Goal: Information Seeking & Learning: Learn about a topic

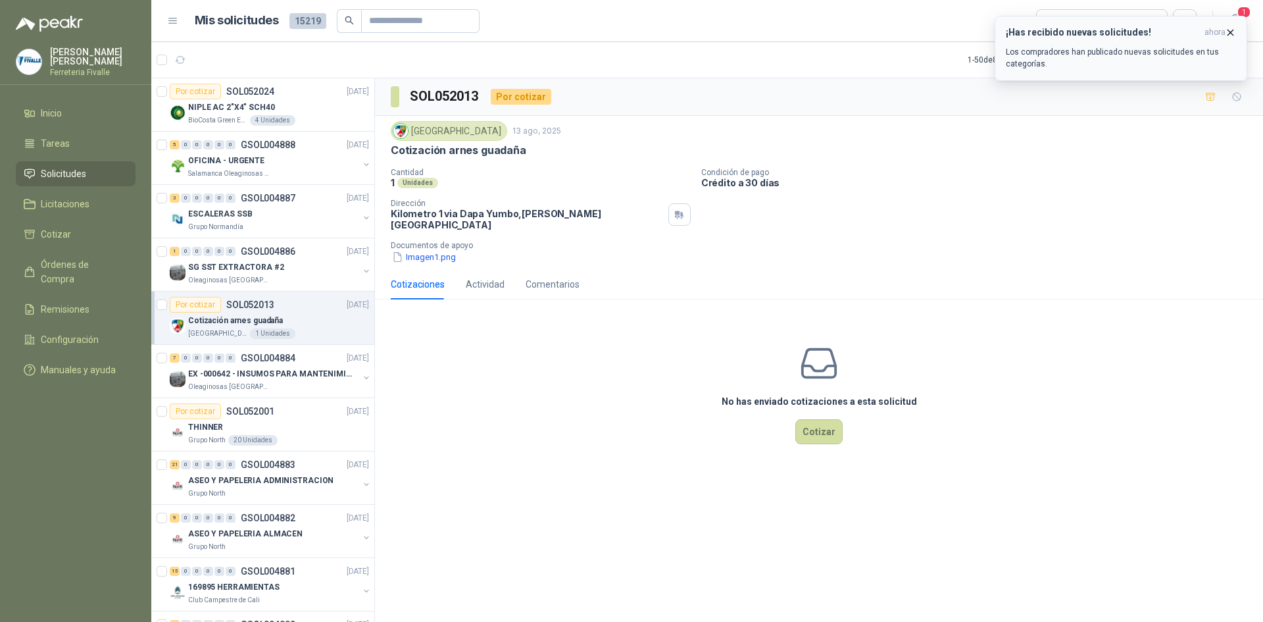
click at [1154, 74] on button "¡Has recibido nuevas solicitudes! ahora Los compradores han publicado nuevas so…" at bounding box center [1121, 48] width 253 height 65
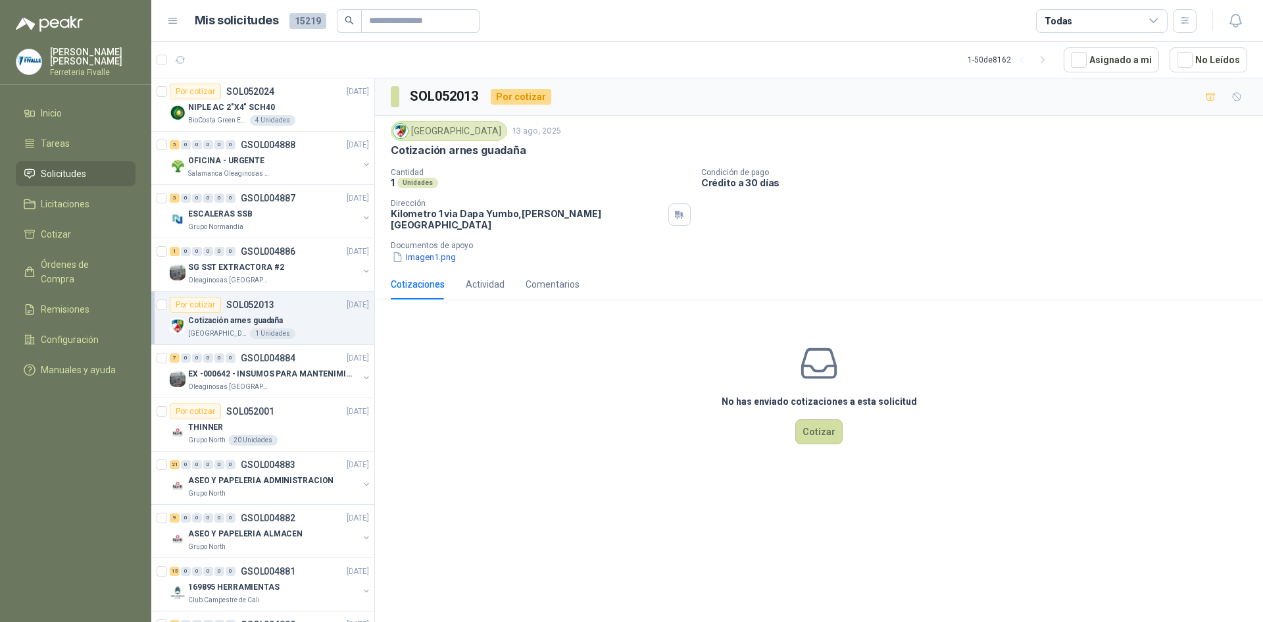
click at [1154, 67] on p "Los compradores han publicado nuevas solicitudes en tus categorías." at bounding box center [1121, 58] width 230 height 24
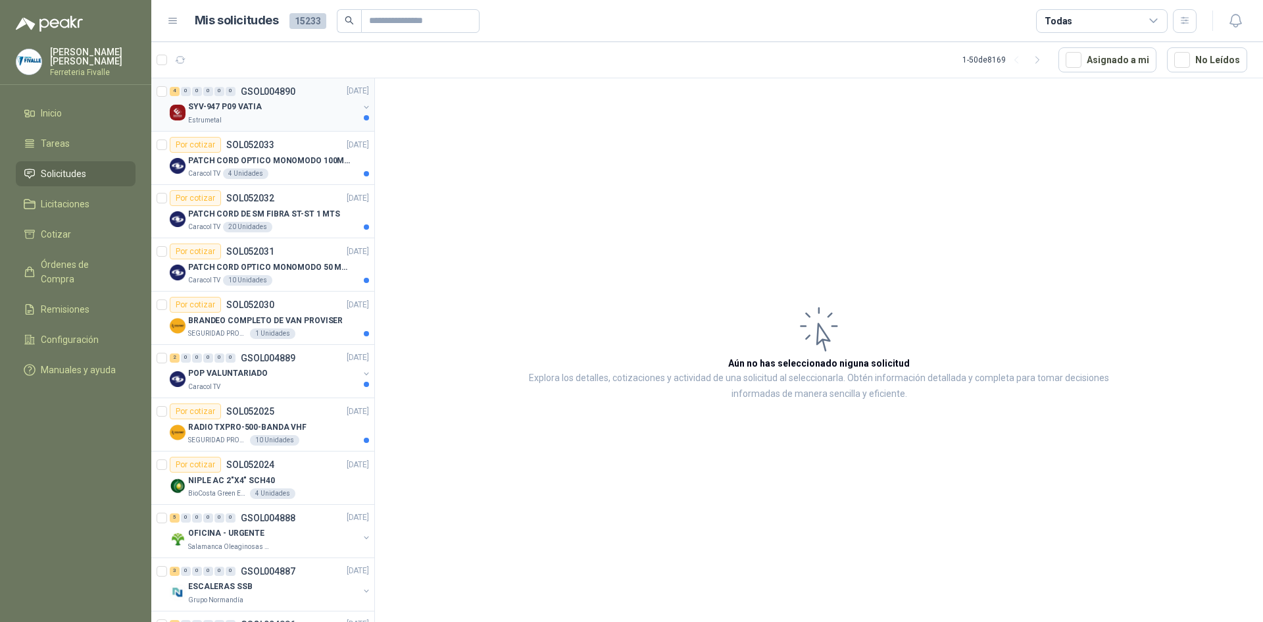
click at [292, 109] on div "SYV-947 P09 VATIA" at bounding box center [273, 107] width 170 height 16
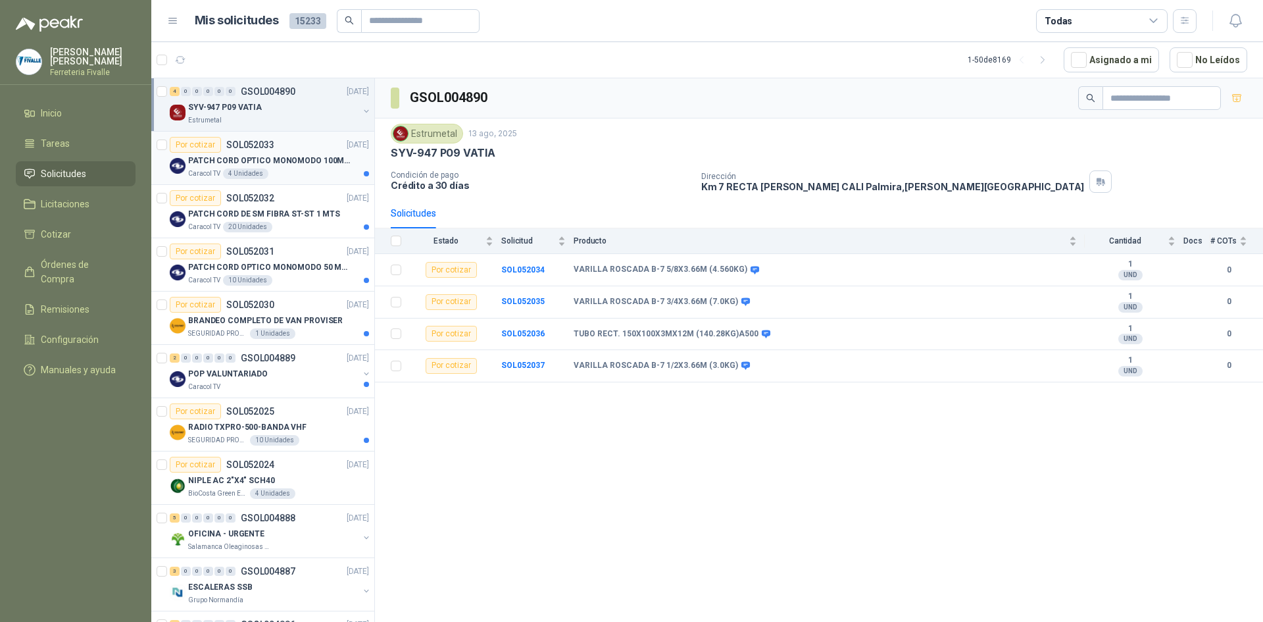
click at [270, 170] on div "Caracol TV 4 Unidades" at bounding box center [278, 173] width 181 height 11
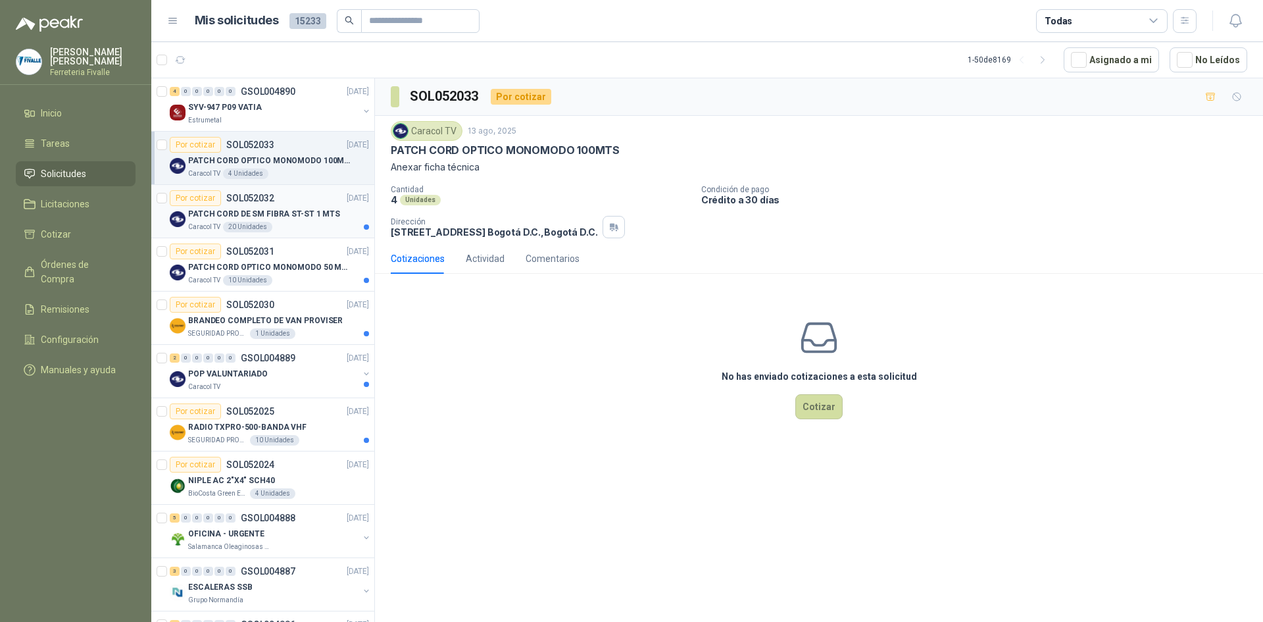
click at [322, 232] on div "Caracol TV 20 Unidades" at bounding box center [278, 227] width 181 height 11
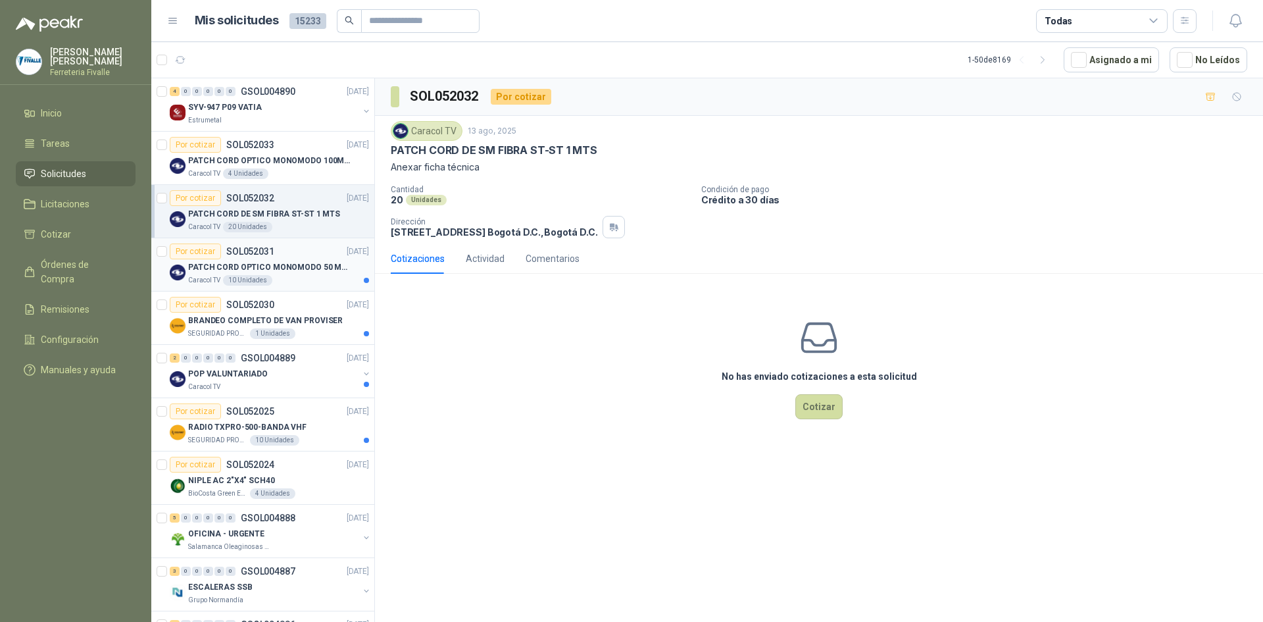
click at [310, 284] on div "Caracol TV 10 Unidades" at bounding box center [278, 280] width 181 height 11
click at [316, 317] on p "BRANDEO COMPLETO DE VAN PROVISER" at bounding box center [265, 320] width 155 height 12
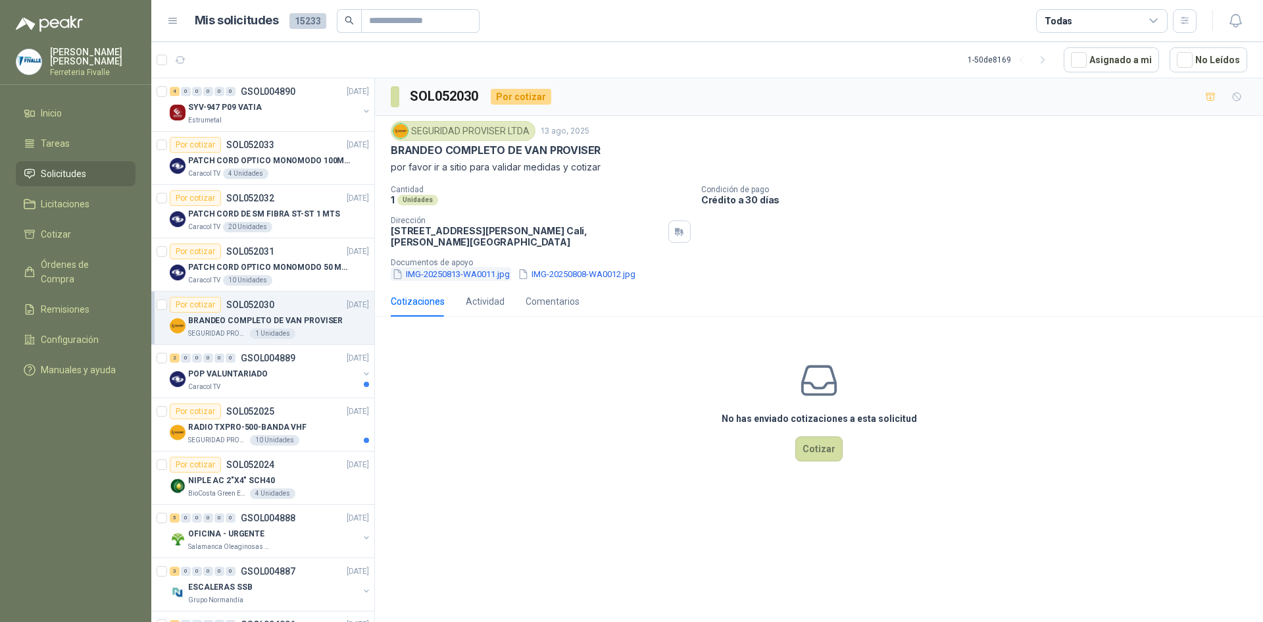
click at [472, 278] on button "IMG-20250813-WA0011.jpg" at bounding box center [451, 274] width 120 height 14
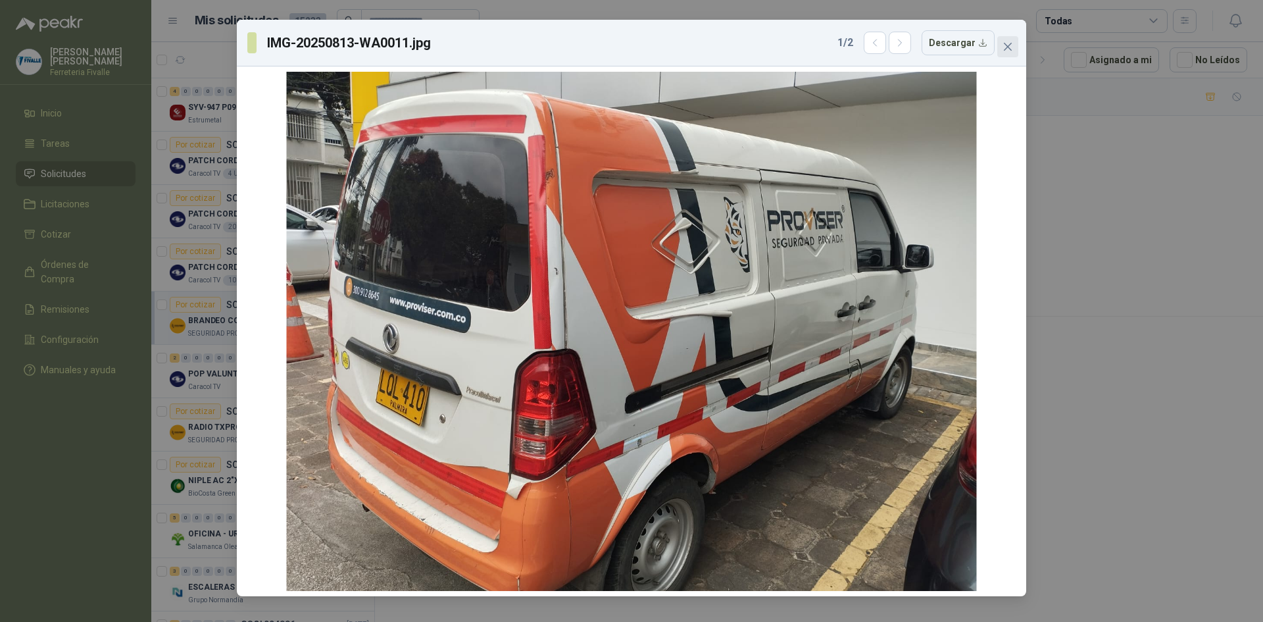
click at [1016, 50] on span "Close" at bounding box center [1007, 46] width 21 height 11
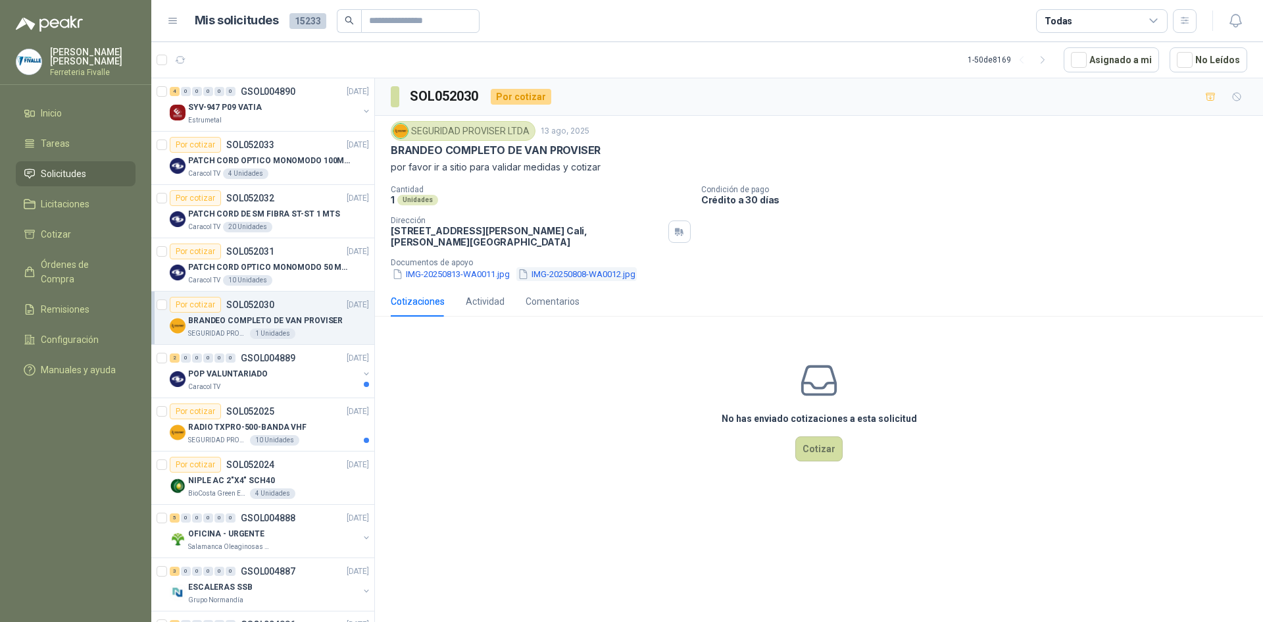
click at [557, 278] on button "IMG-20250808-WA0012.jpg" at bounding box center [576, 274] width 120 height 14
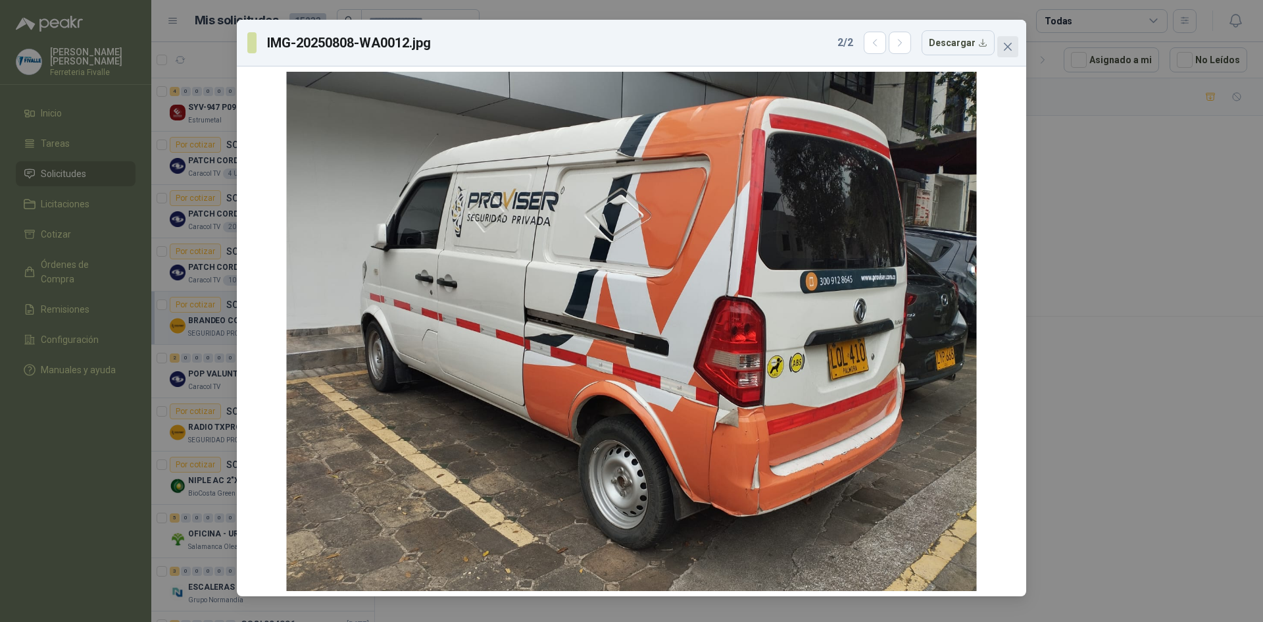
click at [1008, 56] on button "Close" at bounding box center [1007, 46] width 21 height 21
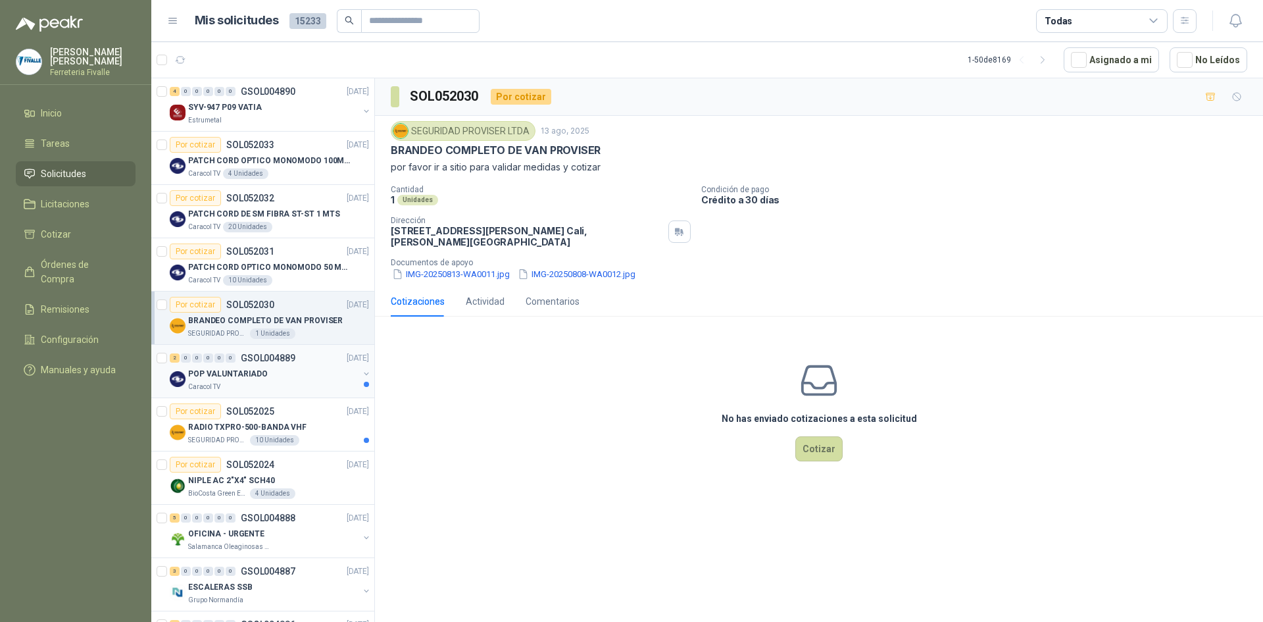
click at [260, 368] on p "POP VALUNTARIADO" at bounding box center [228, 374] width 80 height 12
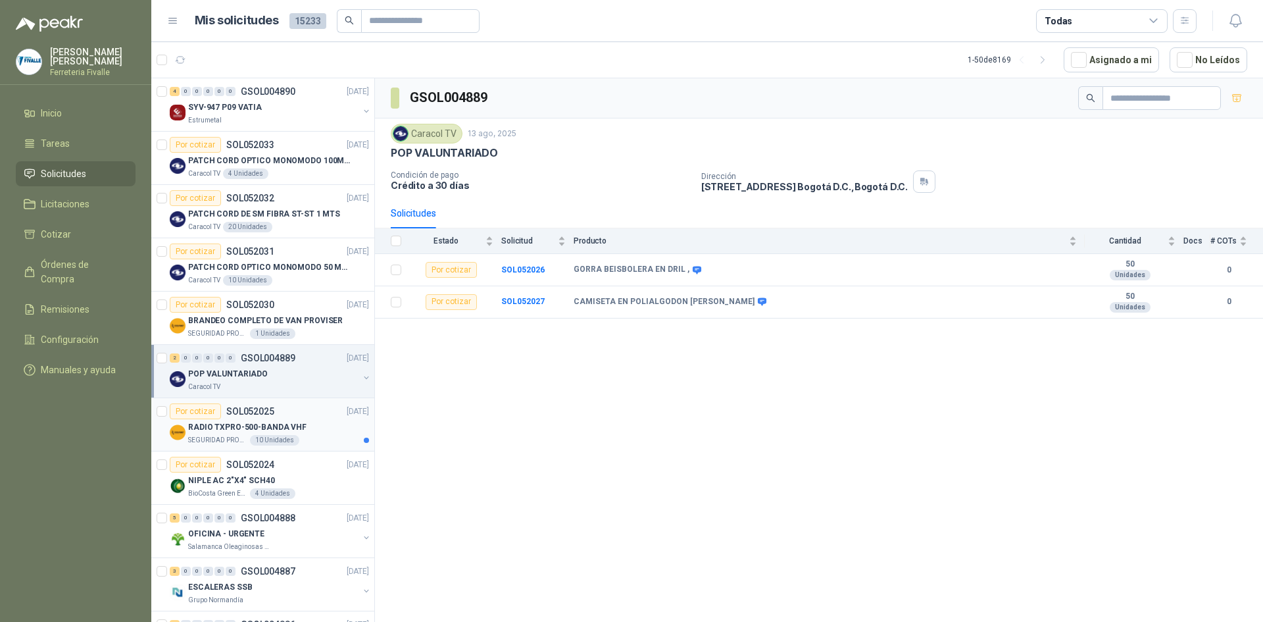
click at [330, 439] on div "SEGURIDAD PROVISER LTDA 10 Unidades" at bounding box center [278, 440] width 181 height 11
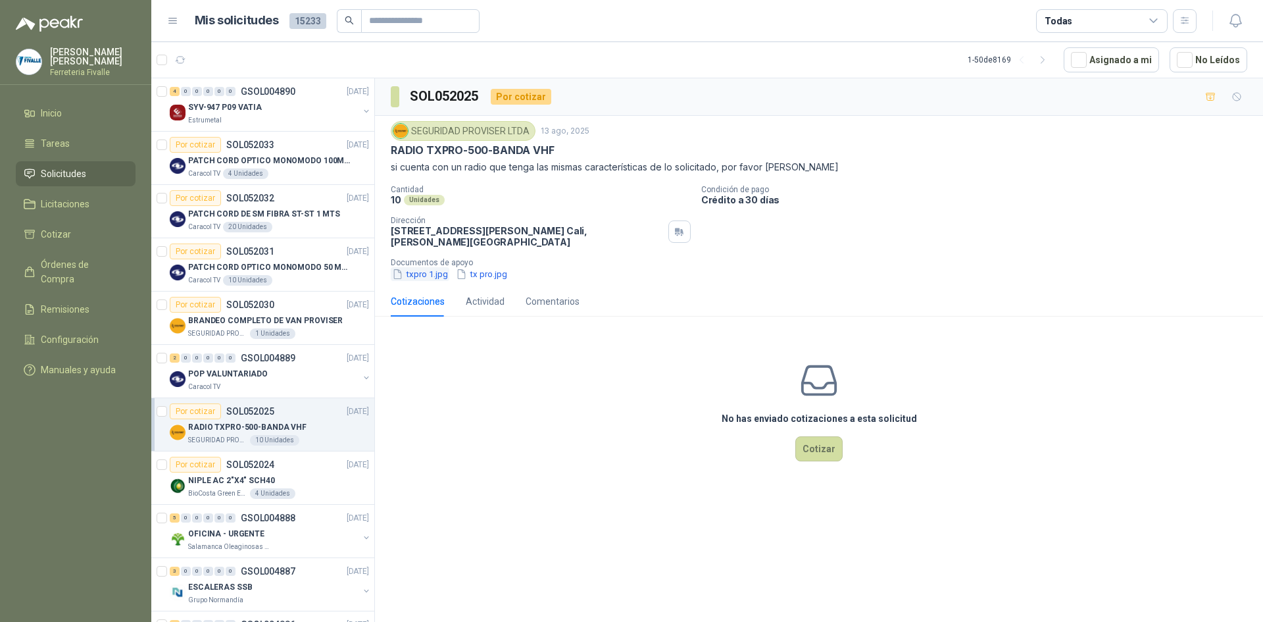
click at [432, 275] on button "txpro 1.jpg" at bounding box center [420, 274] width 59 height 14
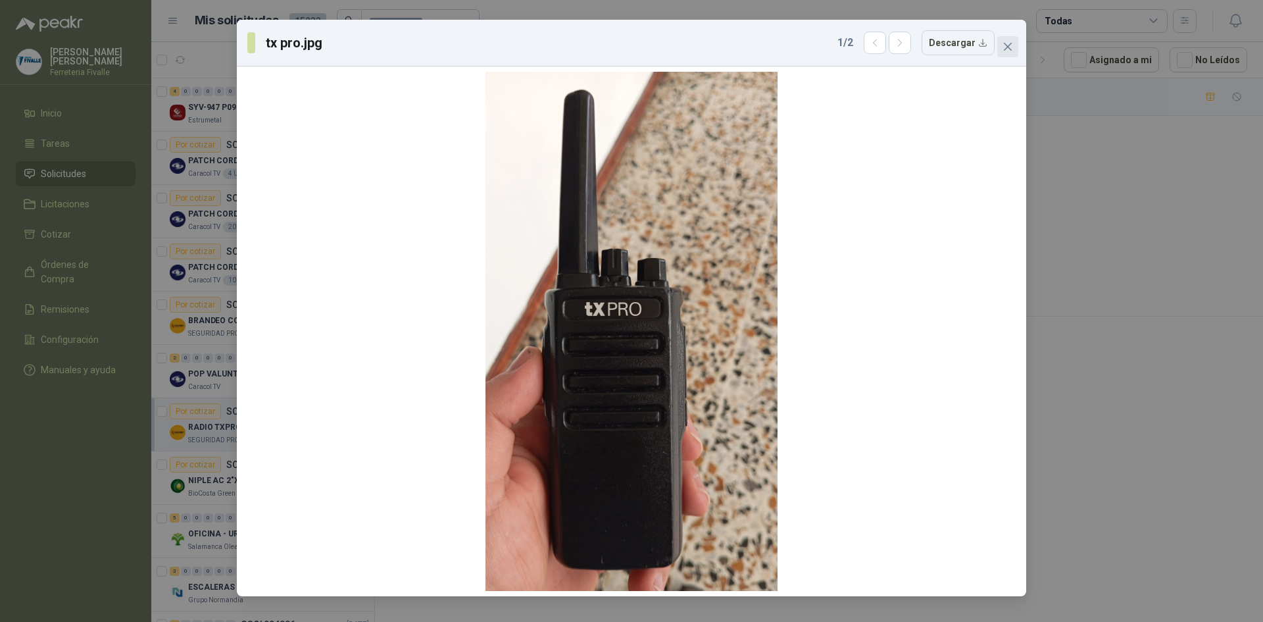
click at [1006, 50] on icon "close" at bounding box center [1008, 46] width 11 height 11
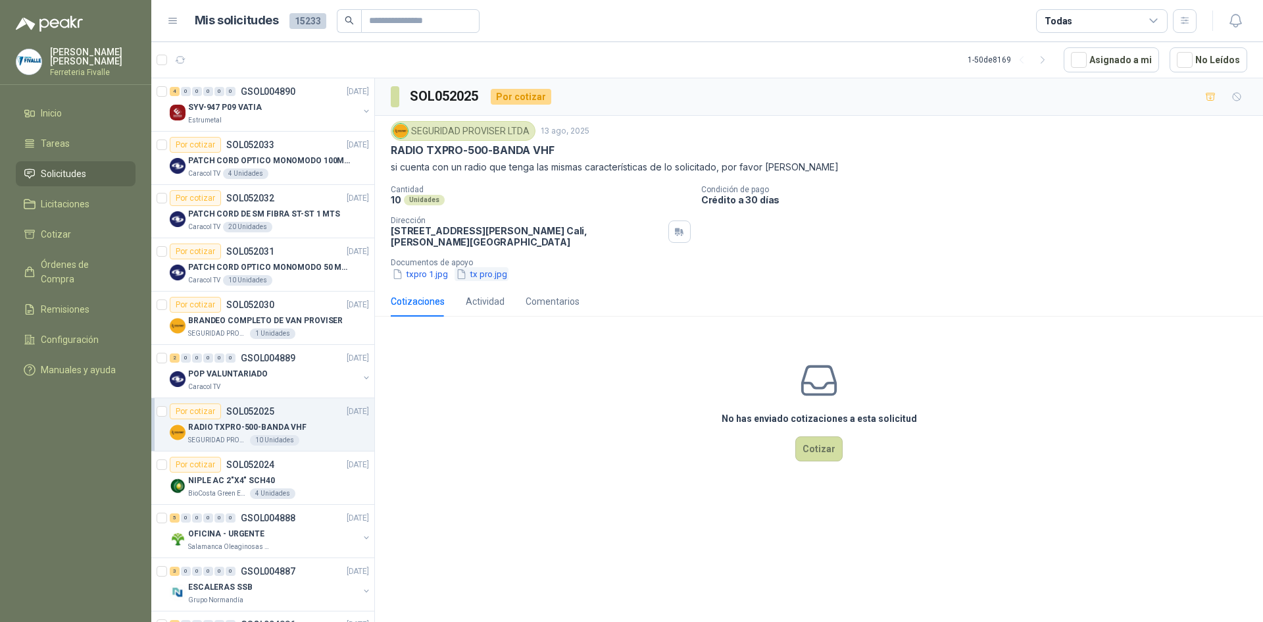
click at [478, 277] on button "tx pro.jpg" at bounding box center [482, 274] width 54 height 14
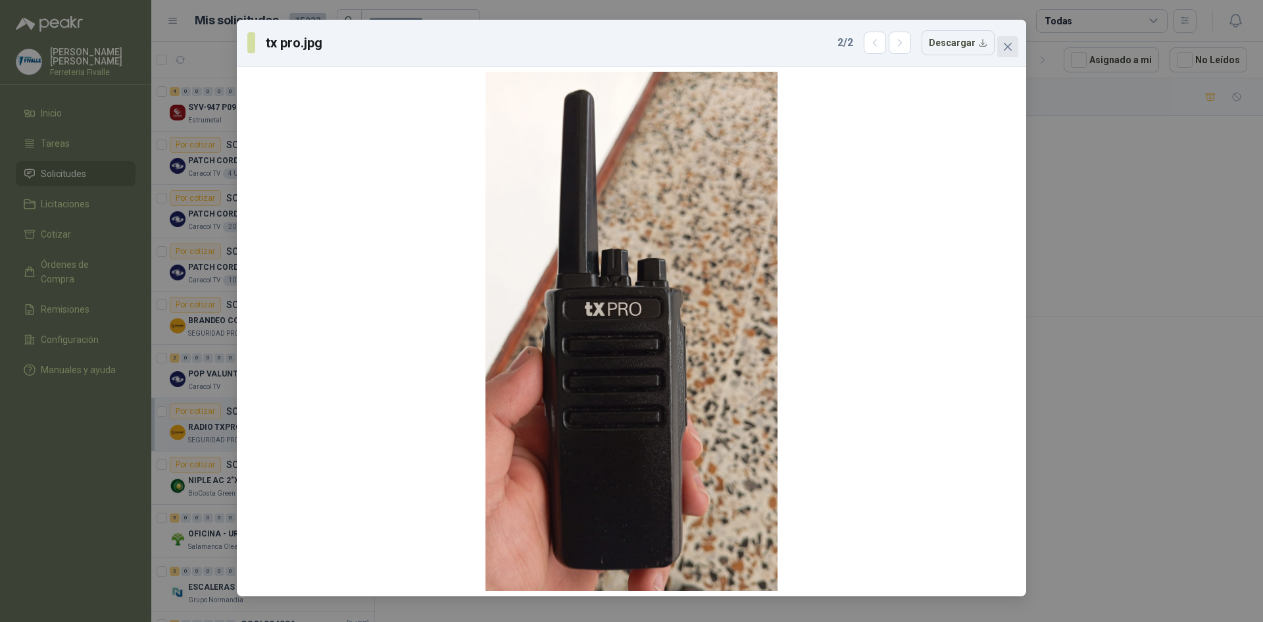
click at [1014, 45] on span "Close" at bounding box center [1007, 46] width 21 height 11
